Goal: Use online tool/utility: Utilize a website feature to perform a specific function

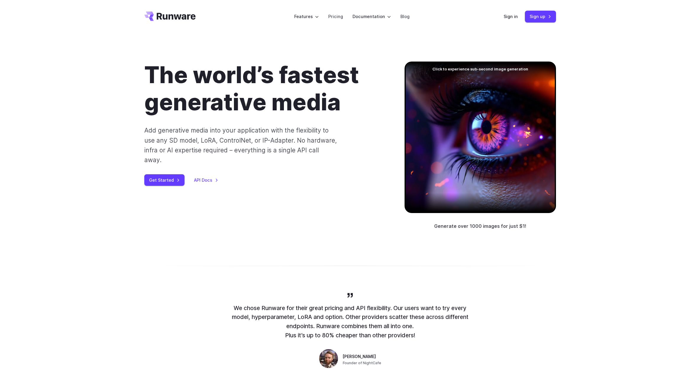
drag, startPoint x: 322, startPoint y: 135, endPoint x: 467, endPoint y: 73, distance: 157.6
click at [324, 134] on p "Add generative media into your application with the flexibility to use any SD m…" at bounding box center [240, 144] width 193 height 39
click at [508, 24] on header "Features Tasks Image generation Video generation Sonic Inference Engine™ Models…" at bounding box center [350, 16] width 426 height 33
click at [510, 16] on link "Sign in" at bounding box center [511, 16] width 14 height 7
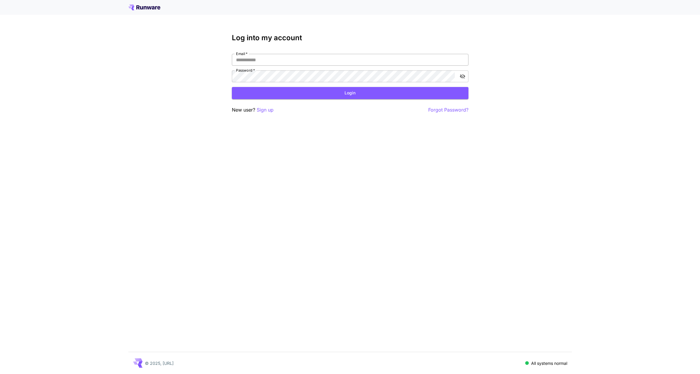
click at [317, 59] on input "Email   *" at bounding box center [350, 60] width 237 height 12
click at [0, 374] on com-1password-button at bounding box center [0, 374] width 0 height 0
type input "**********"
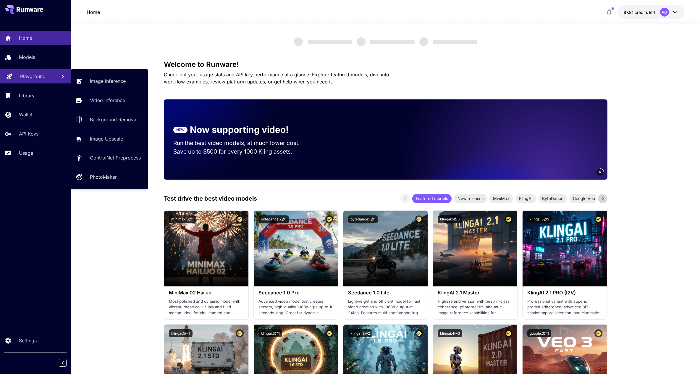
click at [39, 74] on p "Playground" at bounding box center [32, 76] width 25 height 7
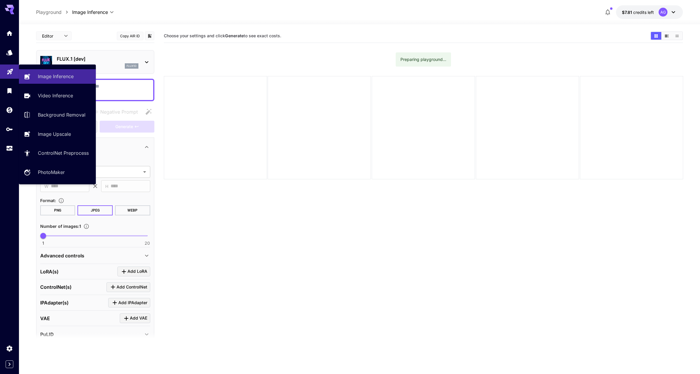
click at [150, 85] on textarea "Negative Prompt" at bounding box center [95, 90] width 110 height 14
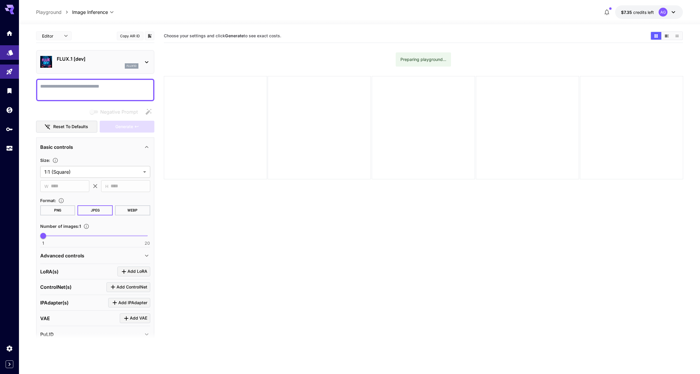
click at [10, 52] on icon "Models" at bounding box center [10, 51] width 6 height 6
